Goal: Download file/media

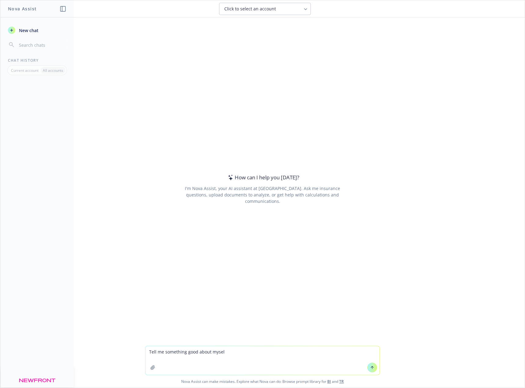
type textarea "Tell me something good about myself"
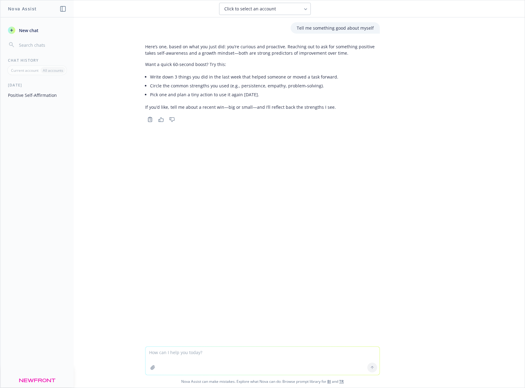
click at [151, 368] on icon "button" at bounding box center [152, 367] width 5 height 5
click at [169, 321] on textarea at bounding box center [262, 319] width 234 height 28
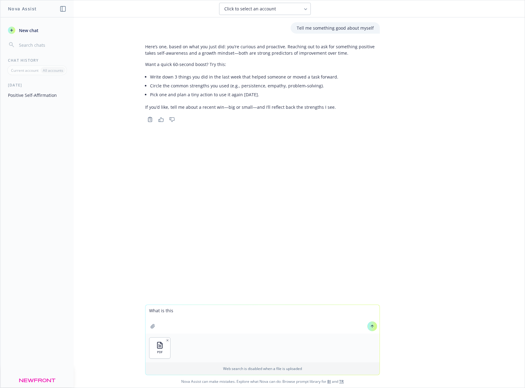
type textarea "What is this?"
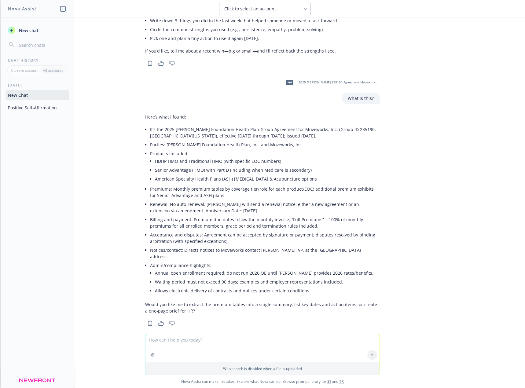
scroll to position [58, 0]
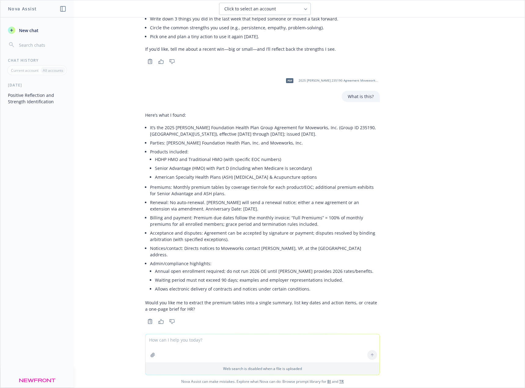
click at [199, 341] on textarea at bounding box center [262, 348] width 234 height 28
type textarea "Create a one page brief for HR to include premium tables"
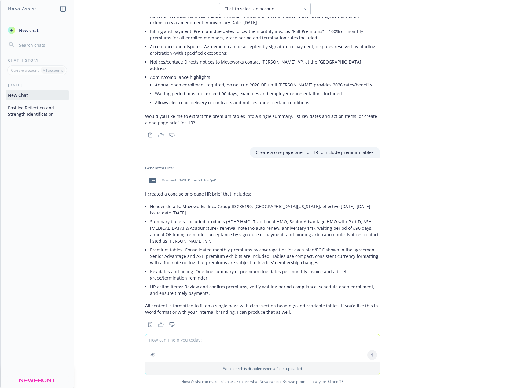
scroll to position [247, 0]
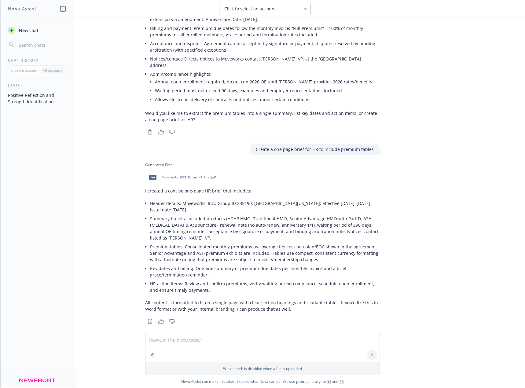
click at [207, 346] on textarea at bounding box center [262, 348] width 234 height 28
type textarea "Yes please provide in word"
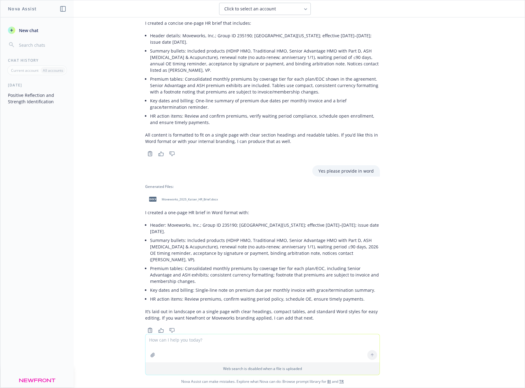
scroll to position [417, 0]
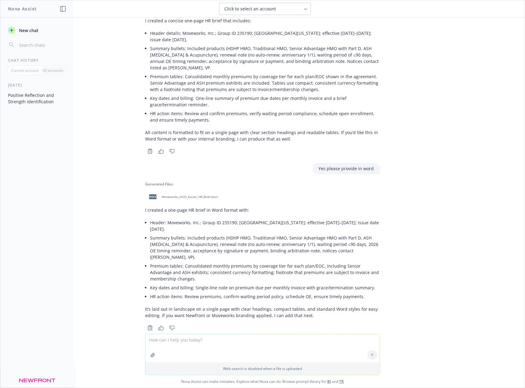
click at [205, 195] on span "Moveworks_2025_Kaiser_HR_Brief.docx" at bounding box center [190, 197] width 56 height 4
click at [204, 346] on textarea at bounding box center [262, 348] width 234 height 28
type textarea "How many days are there between [DATE] and [DATE]?"
click at [367, 354] on button at bounding box center [372, 355] width 10 height 10
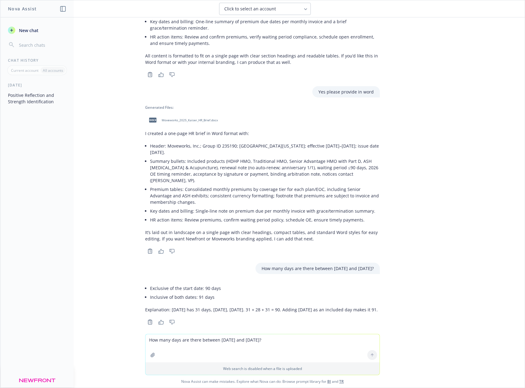
scroll to position [495, 0]
